Goal: Information Seeking & Learning: Find specific fact

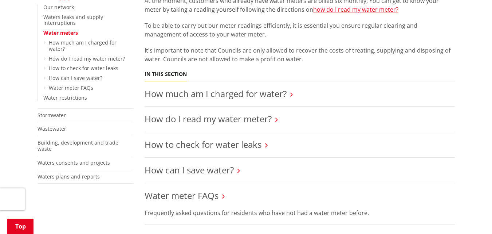
scroll to position [219, 0]
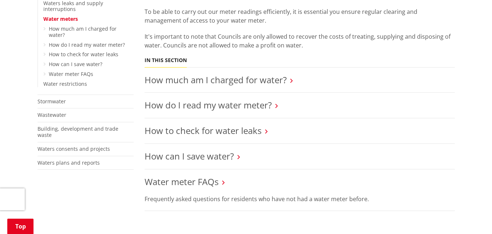
click at [287, 79] on h3 "How much am I charged for water?" at bounding box center [300, 80] width 310 height 11
click at [291, 83] on icon at bounding box center [291, 80] width 3 height 7
click at [291, 82] on icon at bounding box center [291, 80] width 3 height 7
click at [292, 81] on icon at bounding box center [291, 80] width 3 height 7
click at [175, 83] on link "How much am I charged for water?" at bounding box center [216, 80] width 142 height 12
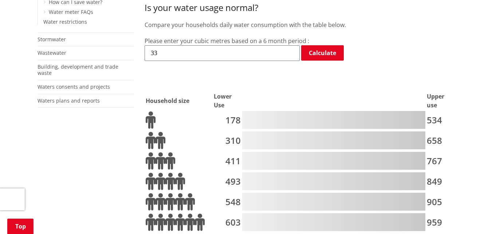
scroll to position [255, 0]
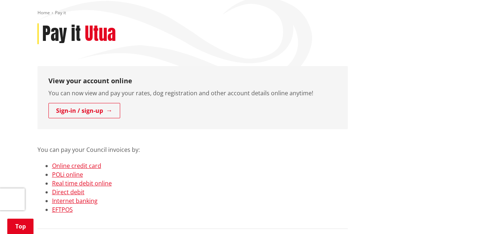
scroll to position [36, 0]
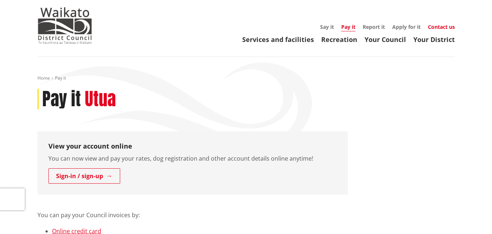
click at [439, 28] on link "Contact us" at bounding box center [441, 26] width 27 height 7
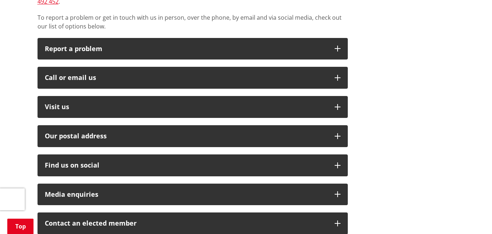
scroll to position [219, 0]
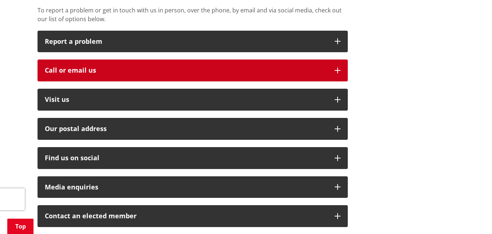
click at [335, 67] on icon "button" at bounding box center [338, 70] width 6 height 6
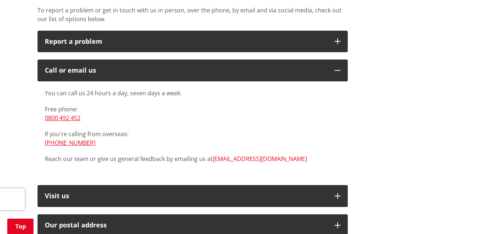
click at [245, 154] on link "[EMAIL_ADDRESS][DOMAIN_NAME]" at bounding box center [260, 158] width 94 height 8
drag, startPoint x: 272, startPoint y: 149, endPoint x: 212, endPoint y: 150, distance: 59.4
click at [212, 154] on p "Reach our team or give us general feedback by emailing us at info@waidc.govt.nz" at bounding box center [193, 158] width 296 height 9
copy link "[EMAIL_ADDRESS][DOMAIN_NAME]"
